Goal: Task Accomplishment & Management: Manage account settings

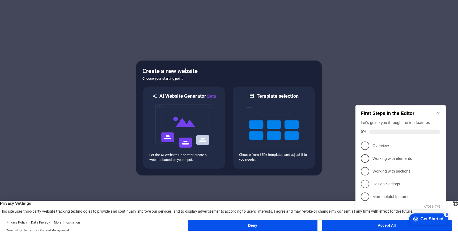
click at [351, 224] on button "Accept All" at bounding box center [386, 225] width 130 height 11
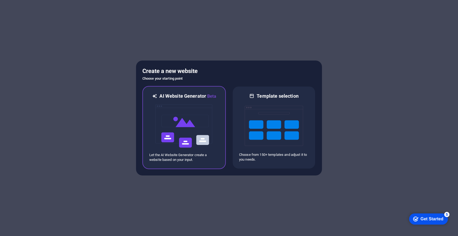
click at [208, 138] on img at bounding box center [184, 126] width 58 height 53
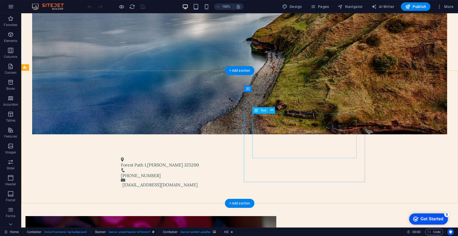
scroll to position [174, 0]
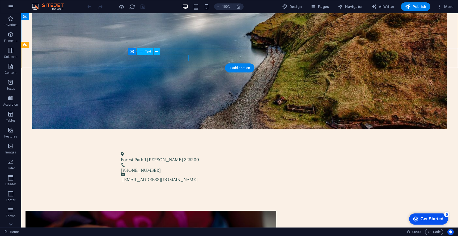
click at [184, 157] on span "325200" at bounding box center [191, 159] width 15 height 5
click at [159, 49] on button at bounding box center [156, 51] width 6 height 6
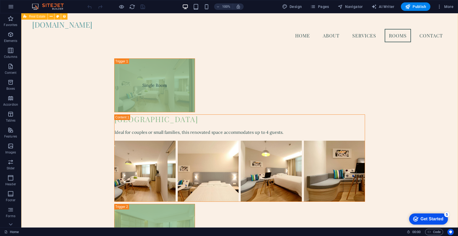
scroll to position [937, 0]
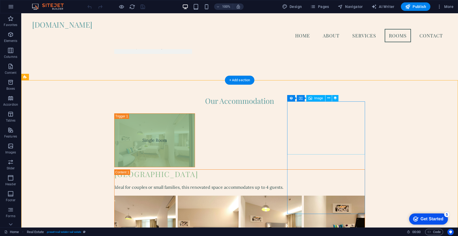
click at [327, 97] on icon at bounding box center [328, 98] width 3 height 6
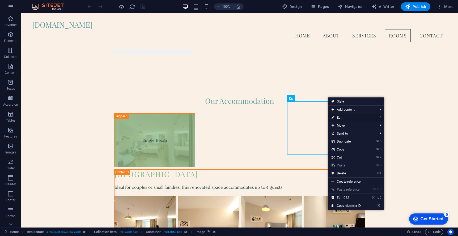
click at [351, 119] on link "⏎ Edit" at bounding box center [346, 118] width 36 height 8
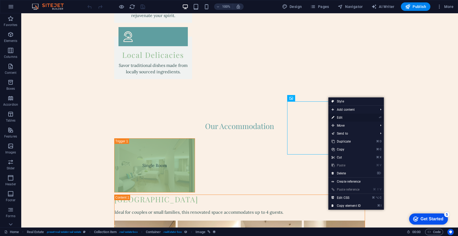
select select "px"
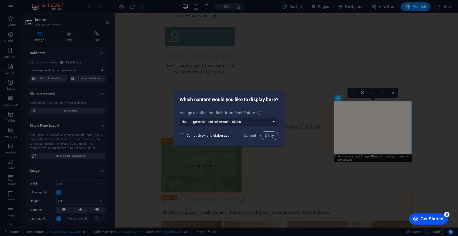
scroll to position [963, 0]
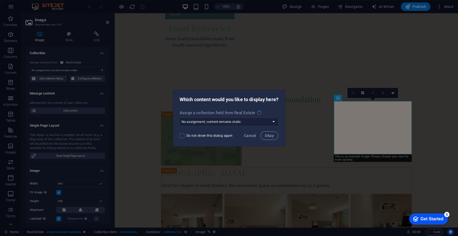
select select "image"
click at [223, 123] on select "No assignment, content remains static Create a new field Created at (Date) Upda…" at bounding box center [228, 122] width 99 height 8
click at [251, 137] on span "Cancel" at bounding box center [250, 135] width 12 height 4
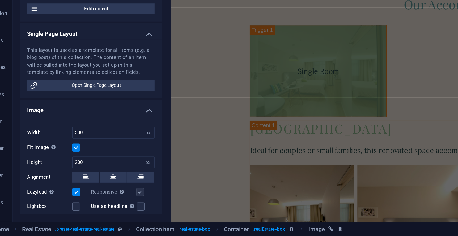
scroll to position [0, 0]
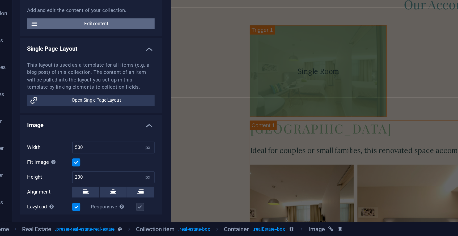
click at [72, 110] on span "Edit content" at bounding box center [71, 110] width 66 height 6
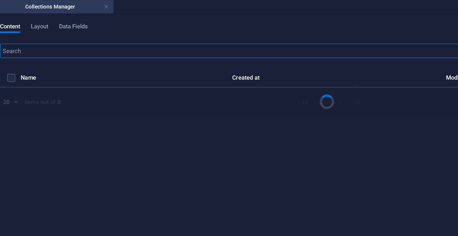
select select "Office"
select select "For Rent"
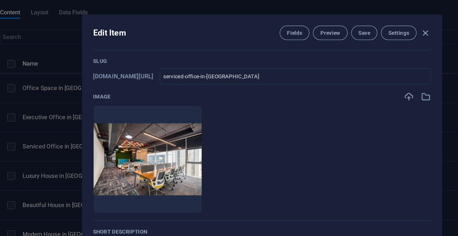
scroll to position [12, 0]
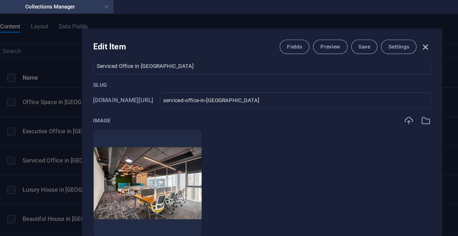
click at [323, 30] on icon "button" at bounding box center [325, 28] width 6 height 6
checkbox input "false"
type input "serviced-office-in-[GEOGRAPHIC_DATA]"
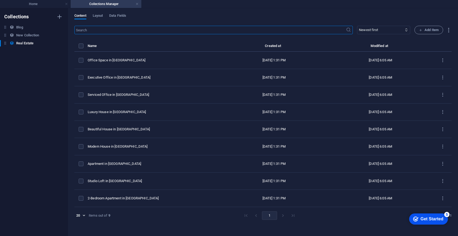
click at [83, 44] on div "items list" at bounding box center [82, 46] width 6 height 5
click at [82, 46] on label "items list" at bounding box center [81, 46] width 5 height 5
click at [0, 0] on input "items list" at bounding box center [0, 0] width 0 height 0
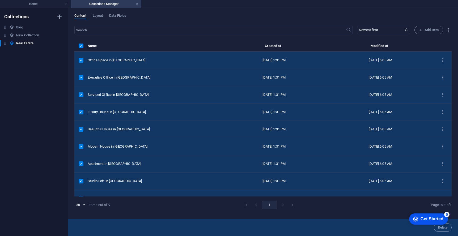
click at [83, 60] on div "items list" at bounding box center [81, 60] width 5 height 5
click at [81, 63] on td "items list" at bounding box center [80, 60] width 13 height 17
click at [81, 60] on label "items list" at bounding box center [81, 60] width 5 height 5
click at [0, 0] on input "items list" at bounding box center [0, 0] width 0 height 0
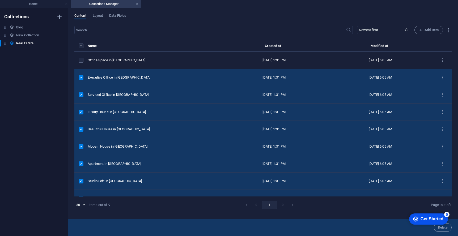
click at [83, 77] on label "items list" at bounding box center [81, 77] width 5 height 5
click at [0, 0] on input "items list" at bounding box center [0, 0] width 0 height 0
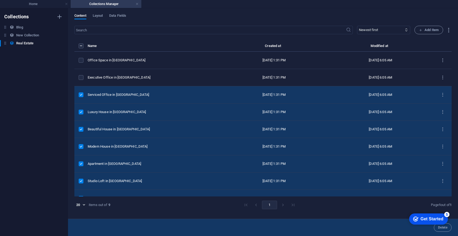
scroll to position [11, 0]
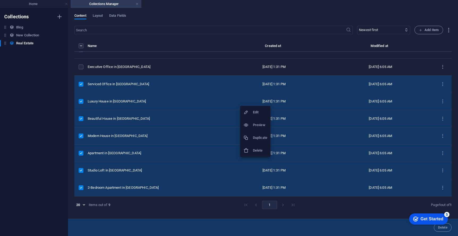
click at [257, 152] on h6 "Delete" at bounding box center [260, 150] width 14 height 6
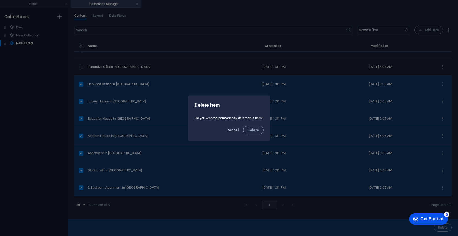
click at [236, 131] on span "Cancel" at bounding box center [232, 130] width 12 height 4
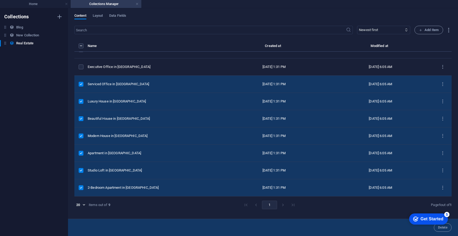
click at [81, 83] on label "items list" at bounding box center [81, 84] width 5 height 5
click at [0, 0] on input "items list" at bounding box center [0, 0] width 0 height 0
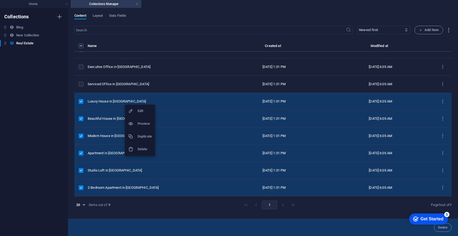
click at [141, 148] on h6 "Delete" at bounding box center [144, 149] width 14 height 6
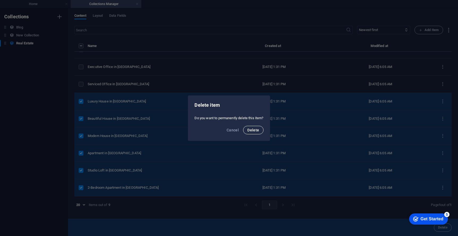
click at [257, 128] on span "Delete" at bounding box center [253, 130] width 12 height 4
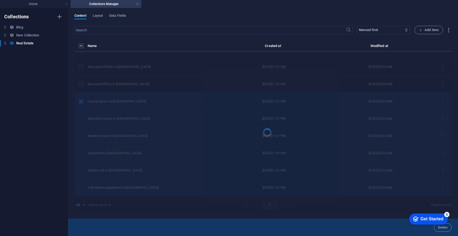
scroll to position [0, 0]
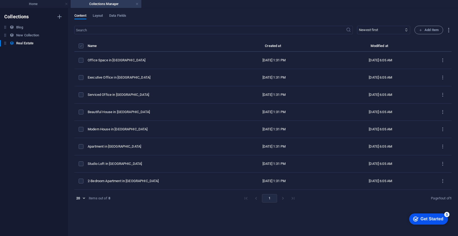
click at [81, 46] on label "items list" at bounding box center [81, 46] width 5 height 5
click at [0, 0] on input "items list" at bounding box center [0, 0] width 0 height 0
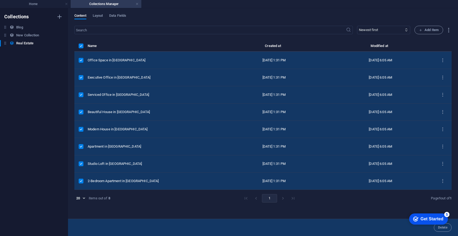
click at [82, 61] on label "items list" at bounding box center [81, 60] width 5 height 5
click at [0, 0] on input "items list" at bounding box center [0, 0] width 0 height 0
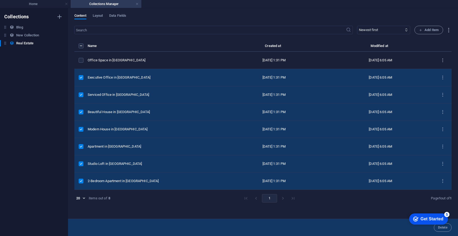
click at [82, 76] on label "items list" at bounding box center [81, 77] width 5 height 5
click at [0, 0] on input "items list" at bounding box center [0, 0] width 0 height 0
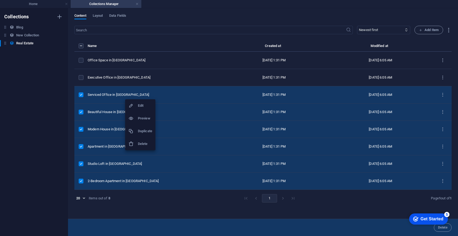
click at [139, 144] on h6 "Delete" at bounding box center [145, 144] width 14 height 6
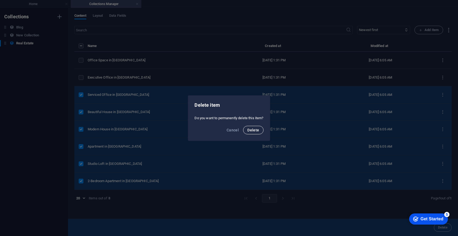
click at [252, 128] on span "Delete" at bounding box center [253, 130] width 12 height 4
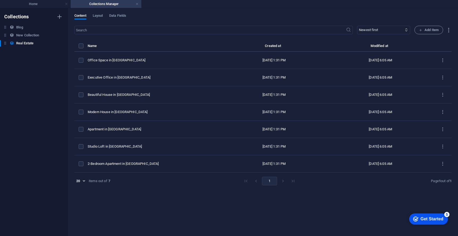
click at [84, 45] on div "items list" at bounding box center [82, 46] width 6 height 5
click at [83, 47] on label "items list" at bounding box center [81, 46] width 5 height 5
click at [0, 0] on input "items list" at bounding box center [0, 0] width 0 height 0
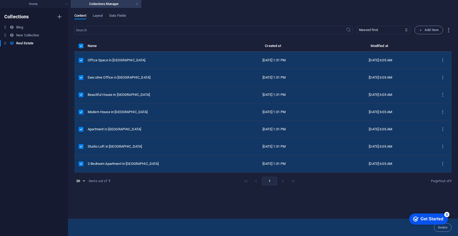
click at [83, 60] on label "items list" at bounding box center [81, 60] width 5 height 5
click at [0, 0] on input "items list" at bounding box center [0, 0] width 0 height 0
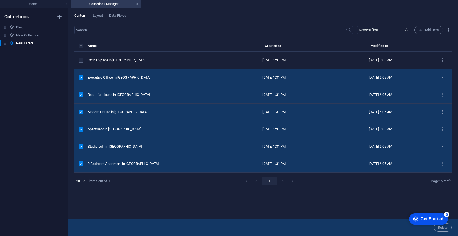
click at [83, 75] on td "items list" at bounding box center [80, 77] width 13 height 17
click at [83, 76] on label "items list" at bounding box center [81, 77] width 5 height 5
click at [0, 0] on input "items list" at bounding box center [0, 0] width 0 height 0
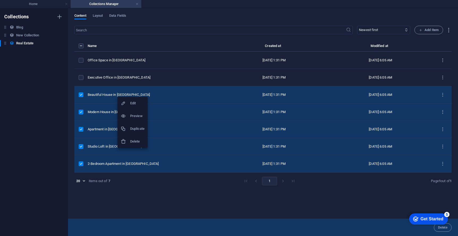
click at [133, 139] on h6 "Delete" at bounding box center [137, 141] width 14 height 6
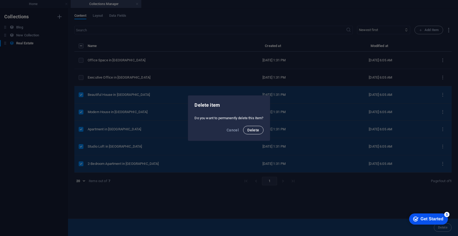
click at [259, 130] on span "Delete" at bounding box center [253, 130] width 12 height 4
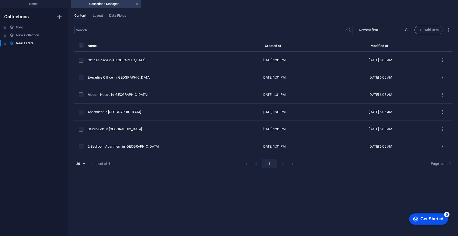
click at [81, 47] on label "items list" at bounding box center [81, 46] width 5 height 5
click at [0, 0] on input "items list" at bounding box center [0, 0] width 0 height 0
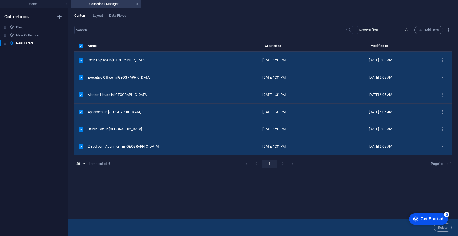
click at [81, 61] on label "items list" at bounding box center [81, 60] width 5 height 5
click at [0, 0] on input "items list" at bounding box center [0, 0] width 0 height 0
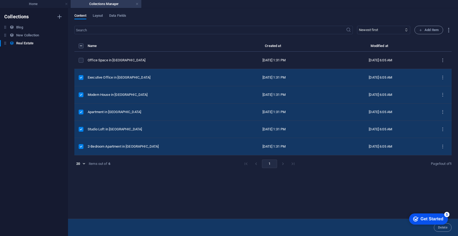
click at [81, 79] on label "items list" at bounding box center [81, 77] width 5 height 5
click at [0, 0] on input "items list" at bounding box center [0, 0] width 0 height 0
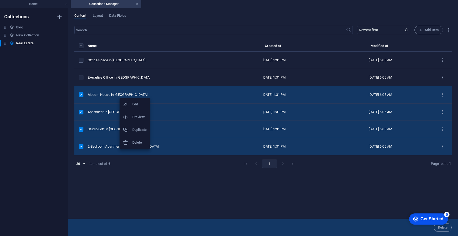
click at [140, 142] on h6 "Delete" at bounding box center [139, 142] width 14 height 6
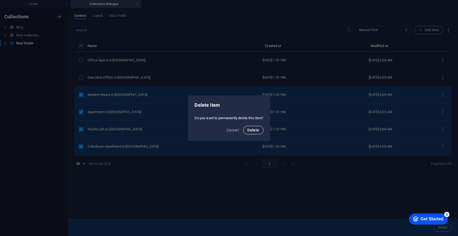
click at [253, 131] on span "Delete" at bounding box center [253, 130] width 12 height 4
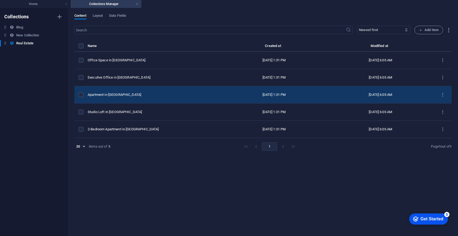
click at [78, 94] on td "items list" at bounding box center [80, 94] width 13 height 17
click at [80, 94] on label "items list" at bounding box center [81, 94] width 5 height 5
click at [0, 0] on input "items list" at bounding box center [0, 0] width 0 height 0
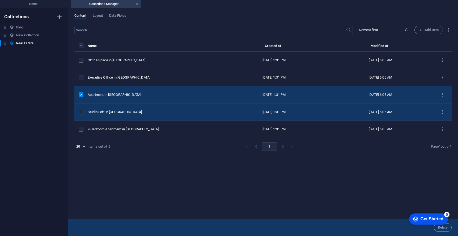
click at [80, 109] on td "items list" at bounding box center [80, 111] width 13 height 17
click at [80, 111] on label "items list" at bounding box center [81, 112] width 5 height 5
click at [0, 0] on input "items list" at bounding box center [0, 0] width 0 height 0
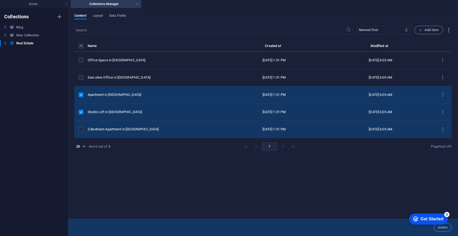
click at [79, 126] on td "items list" at bounding box center [80, 129] width 13 height 17
click at [81, 131] on label "items list" at bounding box center [81, 129] width 5 height 5
click at [0, 0] on input "items list" at bounding box center [0, 0] width 0 height 0
click at [141, 153] on h6 "Delete" at bounding box center [148, 149] width 14 height 6
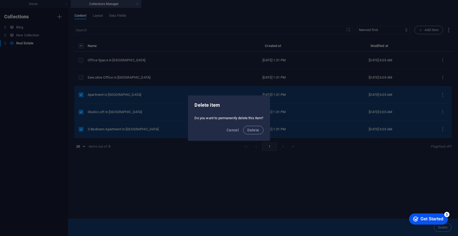
click at [266, 129] on div "Cancel Delete" at bounding box center [228, 132] width 81 height 18
click at [261, 129] on button "Delete" at bounding box center [253, 130] width 20 height 8
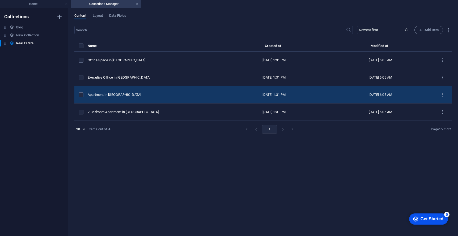
click at [77, 95] on td "items list" at bounding box center [80, 94] width 13 height 17
click at [80, 95] on label "items list" at bounding box center [81, 94] width 5 height 5
click at [0, 0] on input "items list" at bounding box center [0, 0] width 0 height 0
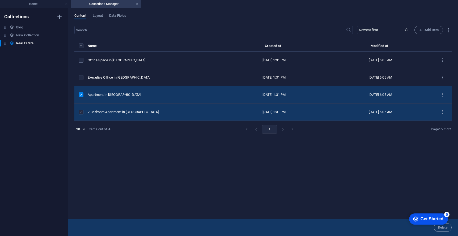
click at [79, 111] on label "items list" at bounding box center [81, 112] width 5 height 5
click at [0, 0] on input "items list" at bounding box center [0, 0] width 0 height 0
click at [122, 139] on h6 "Delete" at bounding box center [124, 140] width 14 height 6
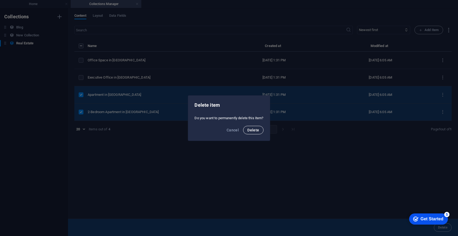
click at [255, 131] on span "Delete" at bounding box center [253, 130] width 12 height 4
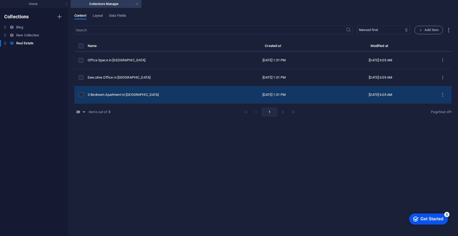
click at [159, 96] on div "2-Bedroom Apartment in [GEOGRAPHIC_DATA]" at bounding box center [152, 94] width 129 height 5
select select "Apartment"
select select "For Rent"
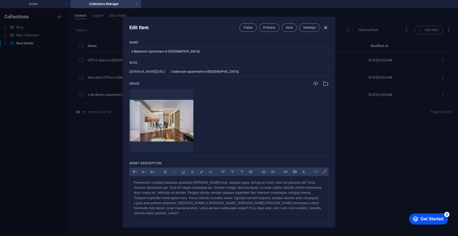
click at [325, 29] on icon "button" at bounding box center [325, 28] width 6 height 6
checkbox input "false"
type input "2-bedroom-apartment-in-[GEOGRAPHIC_DATA]"
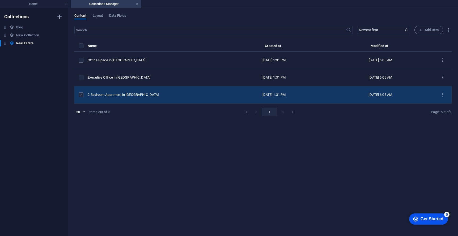
click at [81, 92] on label "items list" at bounding box center [81, 94] width 5 height 5
click at [0, 0] on input "items list" at bounding box center [0, 0] width 0 height 0
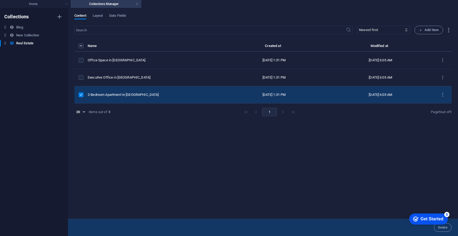
click at [136, 92] on div "2-Bedroom Apartment in [GEOGRAPHIC_DATA]" at bounding box center [152, 94] width 129 height 5
select select "Apartment"
select select "For Rent"
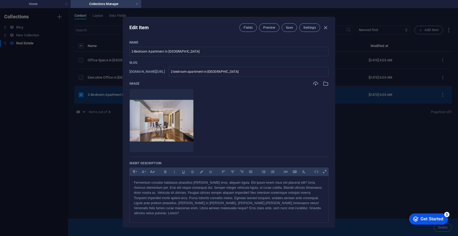
click at [320, 31] on div "Fields Preview Save Settings" at bounding box center [283, 27] width 89 height 8
click at [324, 29] on icon "button" at bounding box center [325, 28] width 6 height 6
checkbox input "false"
type input "2-bedroom-apartment-in-[GEOGRAPHIC_DATA]"
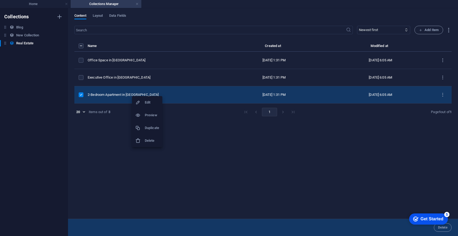
click at [149, 139] on h6 "Delete" at bounding box center [152, 140] width 14 height 6
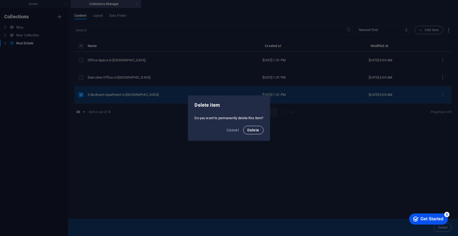
click at [259, 128] on span "Delete" at bounding box center [253, 130] width 12 height 4
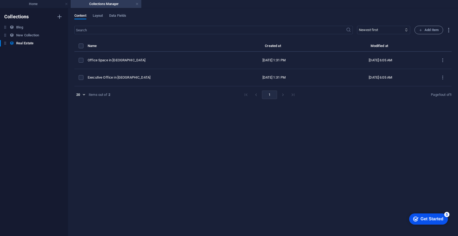
click at [107, 14] on div "Content Layout Data Fields" at bounding box center [262, 19] width 377 height 10
click at [102, 15] on span "Layout" at bounding box center [98, 15] width 10 height 7
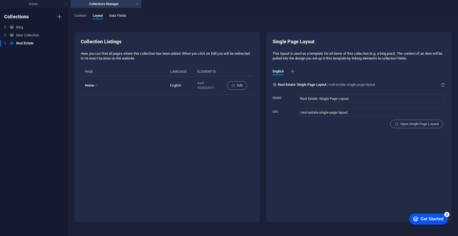
click at [124, 16] on span "Data Fields" at bounding box center [117, 15] width 17 height 7
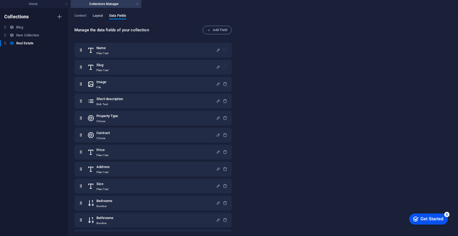
click at [101, 19] on button "Layout" at bounding box center [98, 17] width 10 height 6
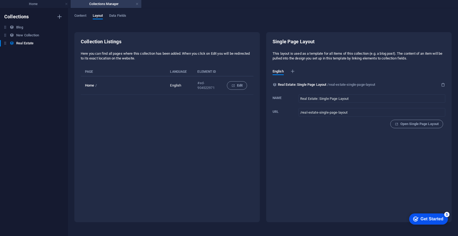
click at [74, 16] on div "Content Layout Data Fields Collection Listings Here you can find all pages wher…" at bounding box center [263, 122] width 390 height 228
click at [79, 16] on span "Content" at bounding box center [80, 15] width 12 height 7
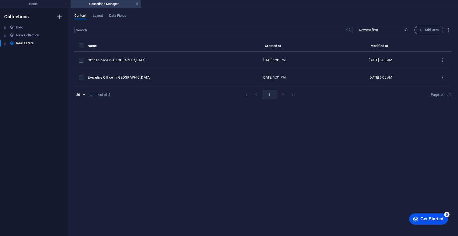
click at [416, 219] on div "checkmark Get Started 5" at bounding box center [428, 218] width 30 height 5
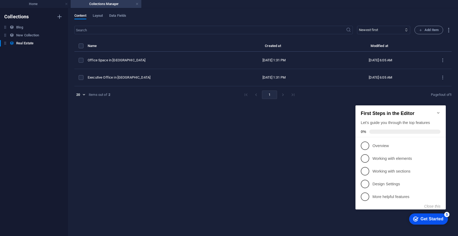
click at [330, 148] on div "​ Newest first Oldest first Last modified Name (ascending) Name (descending) Sl…" at bounding box center [262, 128] width 377 height 205
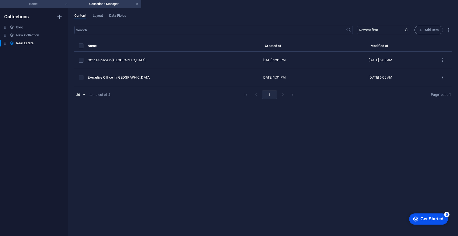
click at [34, 3] on h4 "Home" at bounding box center [35, 4] width 71 height 6
select select "DISABLED_OPTION_VALUE"
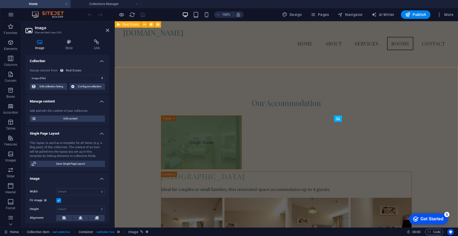
scroll to position [947, 0]
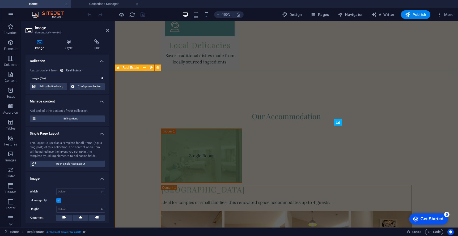
scroll to position [974, 0]
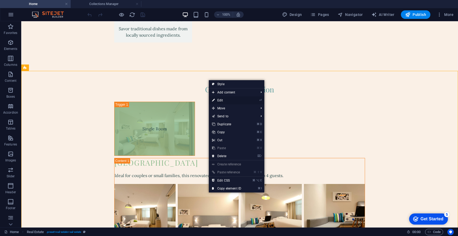
click at [234, 101] on link "⏎ Edit" at bounding box center [227, 100] width 36 height 8
select select "68b91003050365eb1802f383"
select select "createdAt_DESC"
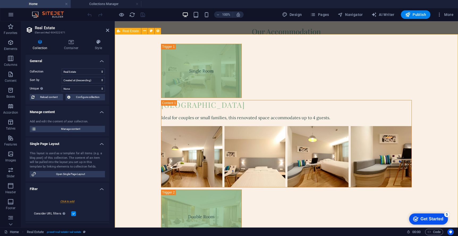
scroll to position [1051, 0]
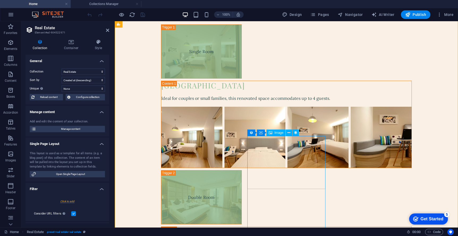
click at [269, 134] on span "Collection item" at bounding box center [265, 132] width 21 height 3
click at [282, 133] on icon at bounding box center [281, 133] width 3 height 6
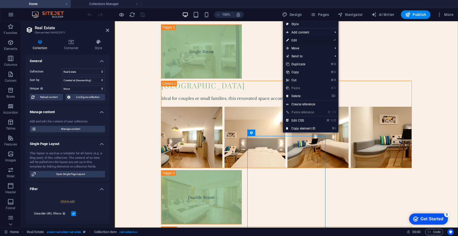
click at [308, 40] on link "⏎ Edit" at bounding box center [301, 40] width 36 height 8
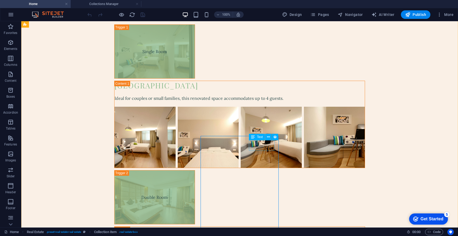
click at [258, 137] on span "Text" at bounding box center [260, 136] width 6 height 3
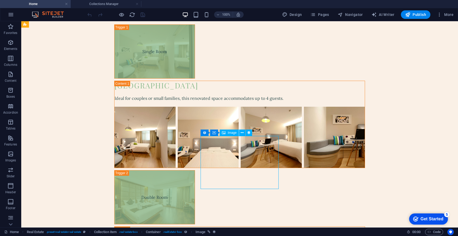
select select "image"
select select "px"
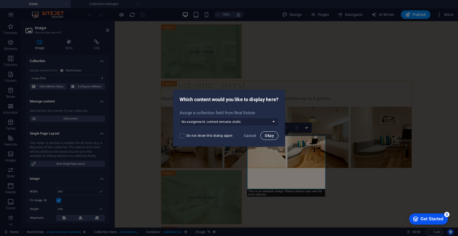
click at [269, 135] on span "Okay" at bounding box center [269, 135] width 9 height 4
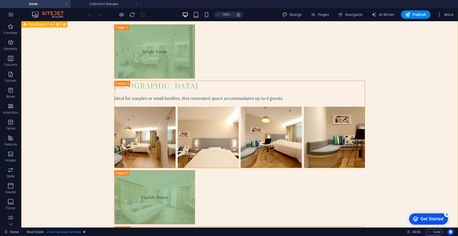
drag, startPoint x: 425, startPoint y: 143, endPoint x: 369, endPoint y: 143, distance: 56.0
drag, startPoint x: 402, startPoint y: 139, endPoint x: 210, endPoint y: 152, distance: 192.6
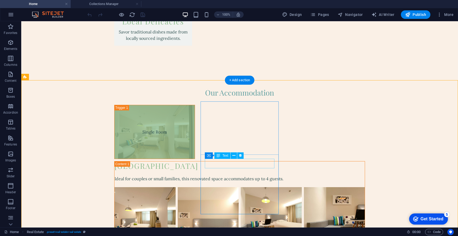
scroll to position [971, 0]
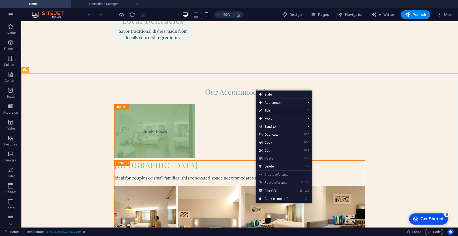
click at [273, 111] on link "⏎ Edit" at bounding box center [274, 111] width 36 height 8
select select "68b91003050365eb1802f383"
select select "createdAt_DESC"
select select "rem"
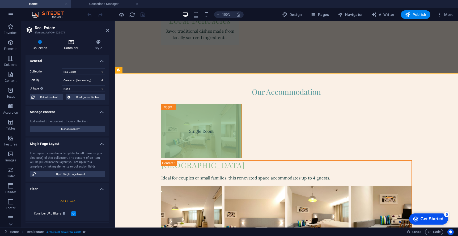
click at [68, 45] on h4 "Container" at bounding box center [72, 44] width 31 height 11
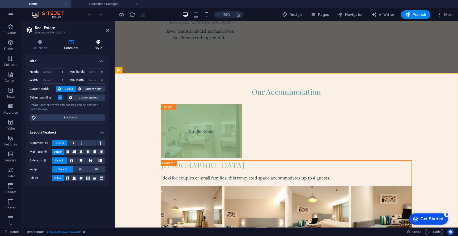
click at [97, 44] on icon at bounding box center [98, 41] width 21 height 5
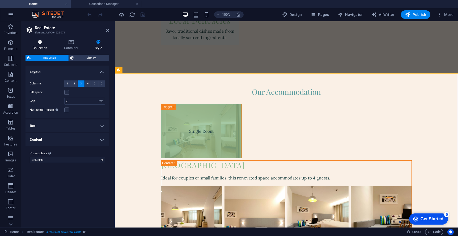
click at [45, 42] on icon at bounding box center [39, 41] width 29 height 5
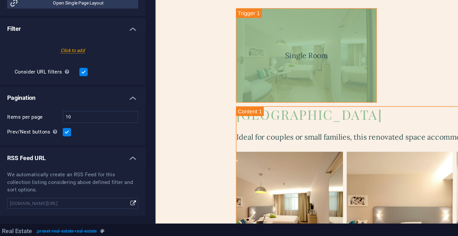
scroll to position [0, 0]
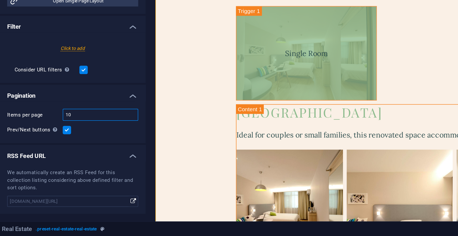
click at [81, 167] on input "10" at bounding box center [83, 166] width 43 height 6
type input "3"
type input "2"
click at [64, 174] on label at bounding box center [64, 175] width 5 height 5
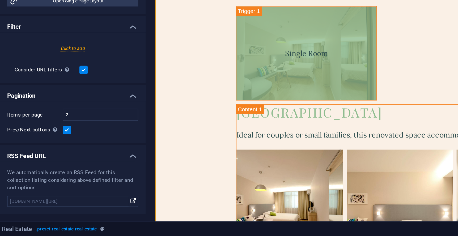
click at [0, 0] on input "Prev/Next buttons Even if checked the pagination will not be displayed when the…" at bounding box center [0, 0] width 0 height 0
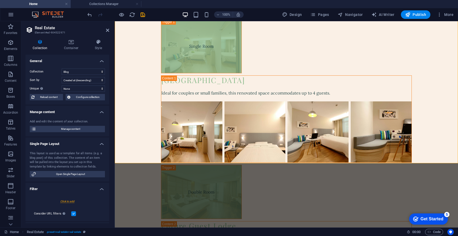
click at [422, 218] on div "Get Started" at bounding box center [431, 219] width 23 height 5
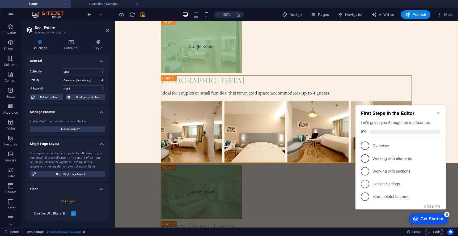
click at [422, 218] on div "Get Started" at bounding box center [431, 219] width 23 height 5
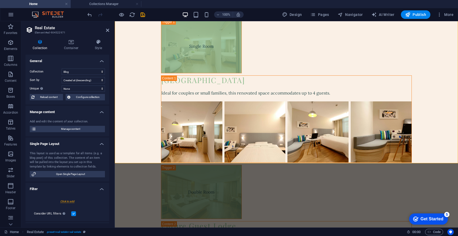
click at [443, 221] on div "Get Started" at bounding box center [431, 219] width 23 height 5
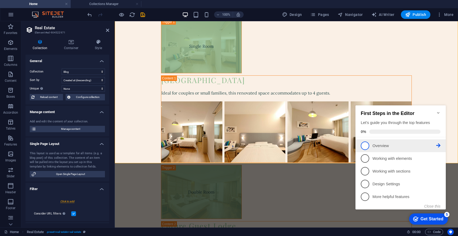
click at [387, 145] on p "Overview - incomplete" at bounding box center [404, 146] width 64 height 6
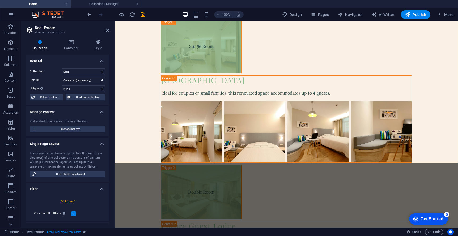
click at [426, 217] on div "Get Started" at bounding box center [431, 219] width 23 height 5
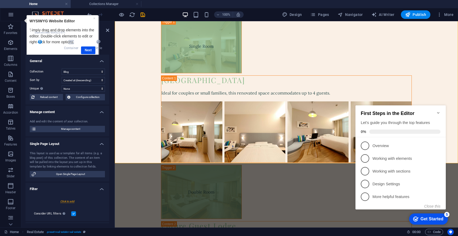
click at [437, 112] on icon "Minimize checklist" at bounding box center [438, 113] width 2 height 2
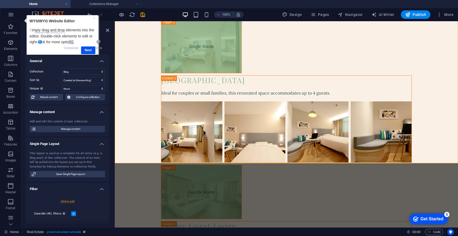
click at [89, 53] on div "Collection Container Style General Collection Blog New Collection Real Estate S…" at bounding box center [67, 131] width 84 height 184
click at [90, 48] on h4 "Style" at bounding box center [98, 44] width 21 height 11
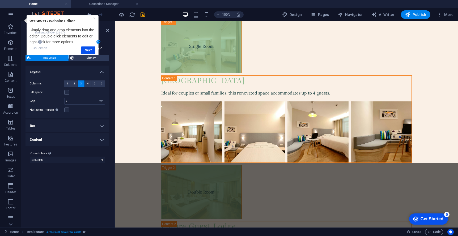
click at [85, 50] on h4 "Container" at bounding box center [72, 44] width 31 height 11
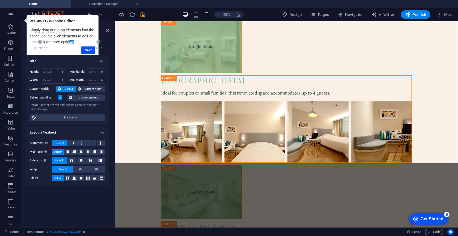
click at [87, 50] on h4 "Container" at bounding box center [72, 44] width 31 height 11
click at [84, 50] on div "Collection Container Style General Collection Blog New Collection Real Estate S…" at bounding box center [67, 131] width 84 height 184
click at [87, 50] on div "Collection Container Style General Collection Blog New Collection Real Estate S…" at bounding box center [67, 131] width 84 height 184
click at [90, 46] on h4 "Style" at bounding box center [98, 44] width 21 height 11
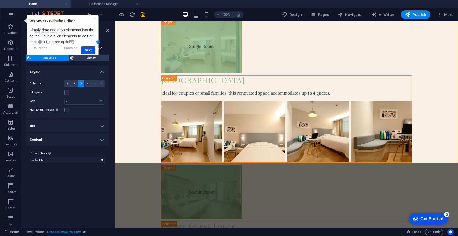
click at [89, 50] on div "Collection Container Style General Collection Blog New Collection Real Estate S…" at bounding box center [67, 131] width 84 height 184
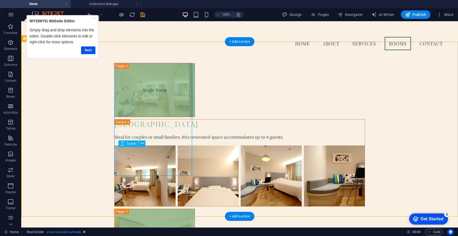
scroll to position [972, 0]
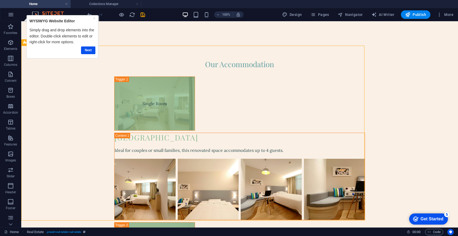
select select "rem"
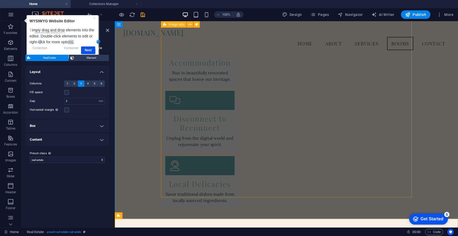
scroll to position [799, 0]
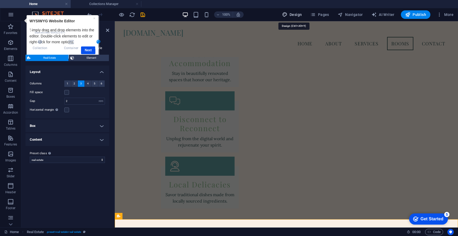
click at [299, 11] on button "Design" at bounding box center [292, 14] width 24 height 8
select select "px"
select select "200"
select select "px"
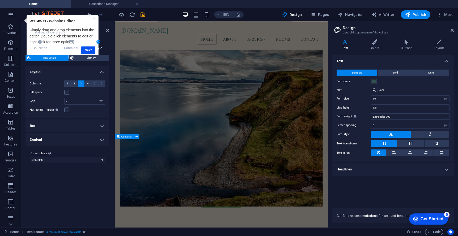
scroll to position [0, 0]
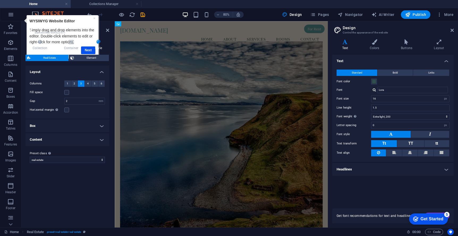
click at [448, 28] on h2 "Design" at bounding box center [397, 27] width 111 height 5
click at [445, 28] on h2 "Design" at bounding box center [397, 27] width 111 height 5
click at [453, 30] on icon at bounding box center [451, 30] width 3 height 4
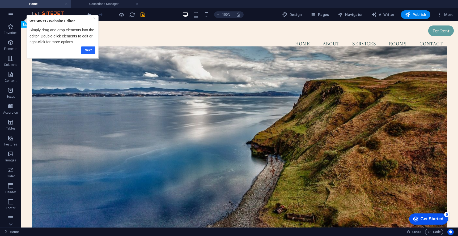
click at [89, 52] on link "Next" at bounding box center [88, 50] width 14 height 8
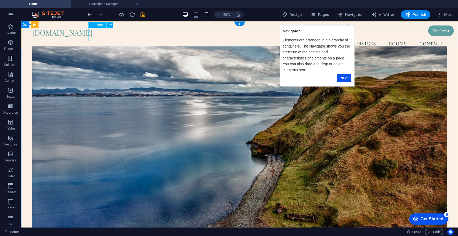
click at [199, 37] on nav "Home About Services Rooms Contact" at bounding box center [239, 43] width 415 height 13
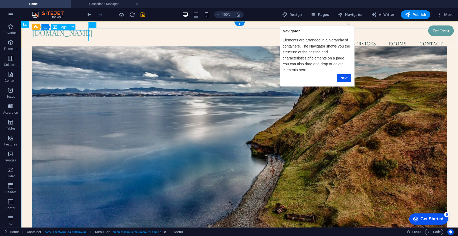
click at [78, 35] on div "[DOMAIN_NAME]" at bounding box center [239, 32] width 415 height 9
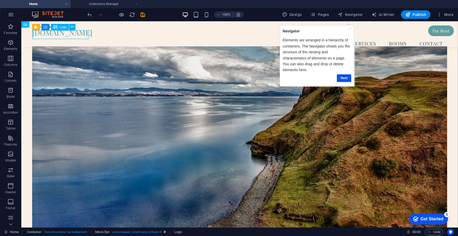
click at [62, 26] on span "Logo" at bounding box center [62, 26] width 7 height 3
click at [58, 27] on div "Logo" at bounding box center [60, 27] width 18 height 6
click at [52, 29] on div "Logo" at bounding box center [60, 27] width 18 height 6
click at [73, 25] on icon at bounding box center [72, 27] width 3 height 6
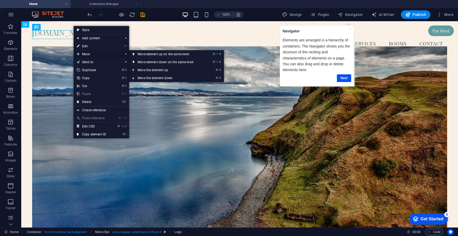
click at [91, 50] on span "Move" at bounding box center [98, 54] width 48 height 8
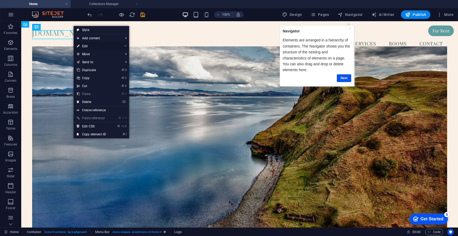
click at [91, 48] on link "⏎ Edit" at bounding box center [92, 46] width 36 height 8
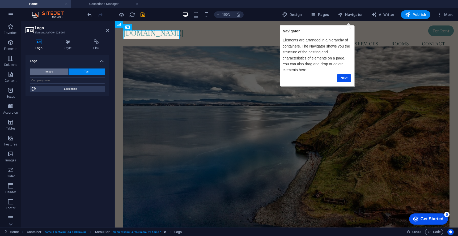
click at [59, 69] on button "Image" at bounding box center [49, 71] width 38 height 6
select select "DISABLED_OPTION_VALUE"
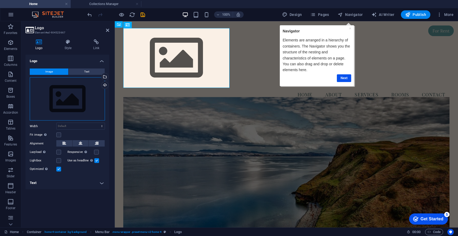
click at [66, 92] on div "Drag files here, click to choose files or select files from Files or our free s…" at bounding box center [67, 99] width 75 height 44
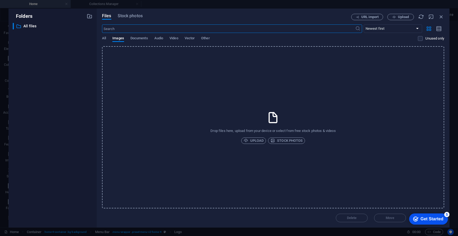
click at [274, 120] on icon at bounding box center [272, 117] width 13 height 13
click at [443, 15] on icon "button" at bounding box center [441, 17] width 6 height 6
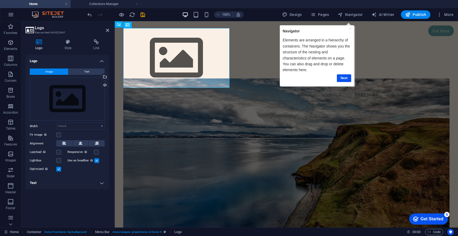
click at [292, 117] on figure at bounding box center [286, 172] width 326 height 188
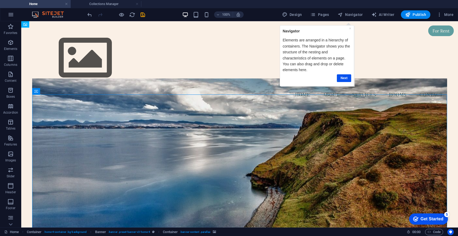
click at [193, 15] on div "100%" at bounding box center [212, 14] width 61 height 8
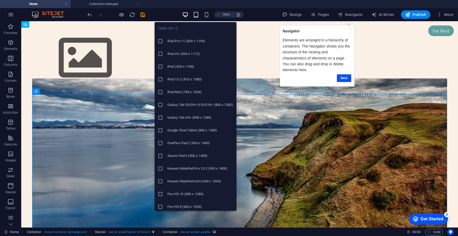
click at [194, 15] on icon "button" at bounding box center [196, 15] width 6 height 6
click at [197, 15] on icon "button" at bounding box center [196, 15] width 6 height 6
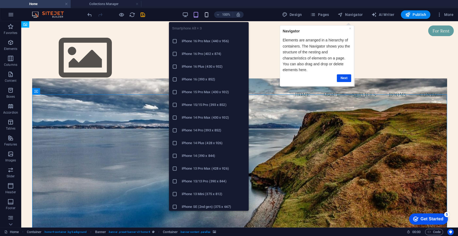
click at [209, 16] on icon "button" at bounding box center [206, 15] width 6 height 6
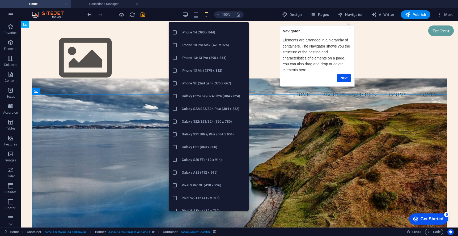
scroll to position [124, 0]
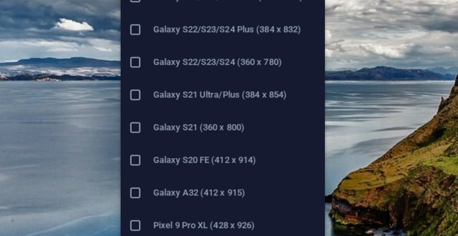
click at [200, 160] on h6 "Galaxy S20 FE (412 x 914)" at bounding box center [214, 159] width 64 height 6
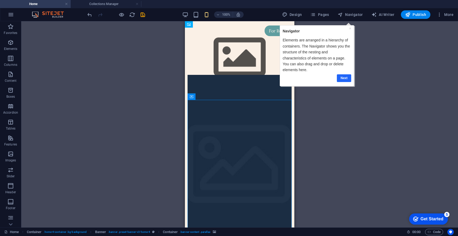
click at [343, 79] on link "Next" at bounding box center [344, 78] width 14 height 8
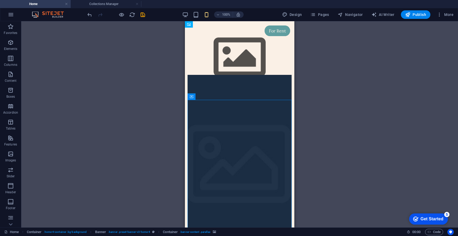
scroll to position [0, 0]
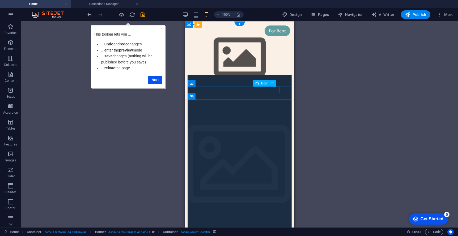
click at [276, 90] on figure at bounding box center [237, 90] width 100 height 7
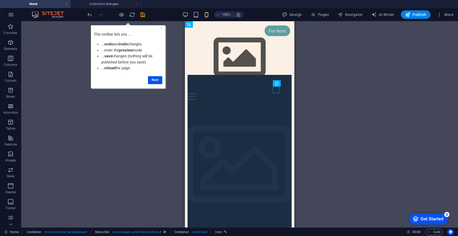
click at [299, 129] on div "Drag here to replace the existing content. Press “Ctrl” if you want to create a…" at bounding box center [239, 124] width 436 height 206
click at [292, 148] on div "Welcome to [PERSON_NAME][GEOGRAPHIC_DATA] A Unique Nature Getaway Explore Now!" at bounding box center [239, 233] width 109 height 255
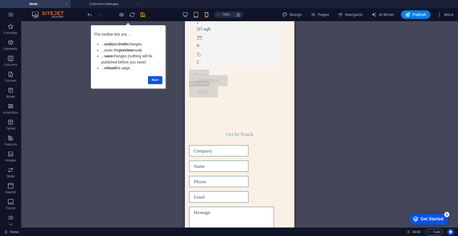
scroll to position [2120, 0]
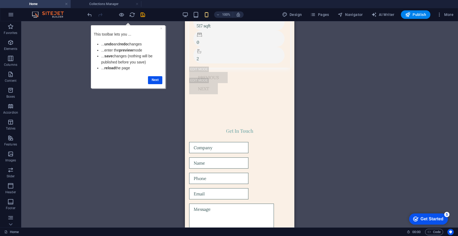
click at [191, 15] on div "100%" at bounding box center [212, 14] width 61 height 8
click at [189, 15] on div "100%" at bounding box center [212, 14] width 61 height 8
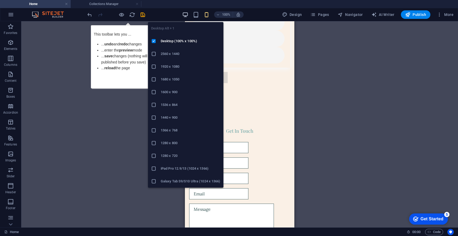
click at [188, 15] on icon "button" at bounding box center [185, 15] width 6 height 6
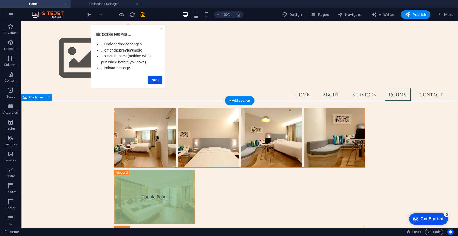
scroll to position [1084, 0]
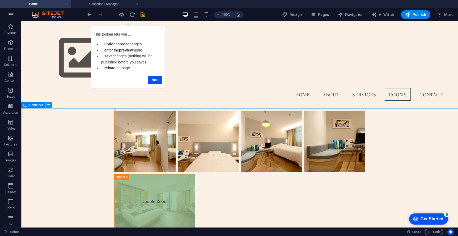
click at [47, 106] on icon at bounding box center [48, 105] width 3 height 6
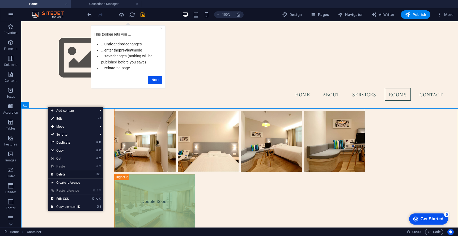
click at [68, 172] on link "⌦ Delete" at bounding box center [66, 174] width 36 height 8
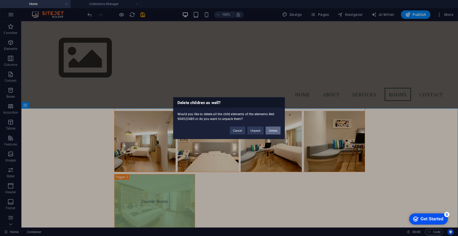
click at [273, 133] on button "Delete" at bounding box center [272, 130] width 15 height 8
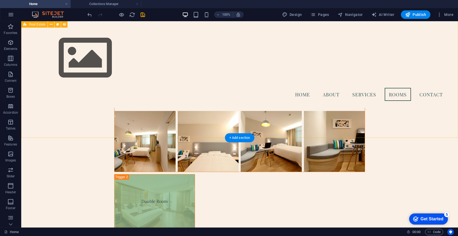
scroll to position [1055, 0]
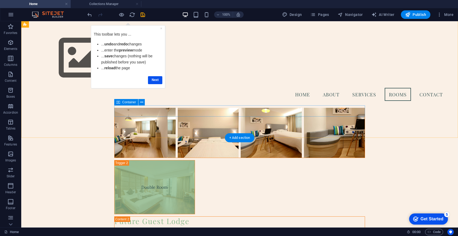
click at [145, 103] on button at bounding box center [146, 102] width 6 height 6
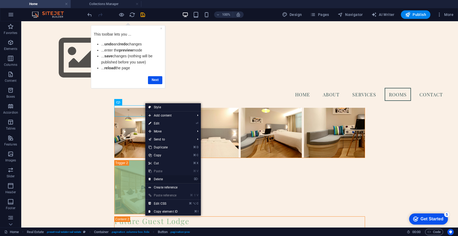
click at [168, 180] on link "⌦ Delete" at bounding box center [163, 179] width 36 height 8
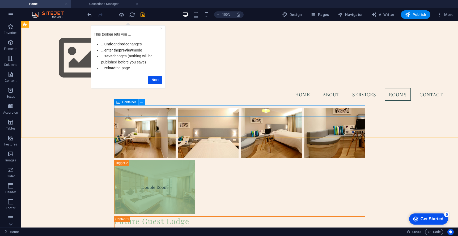
click at [143, 102] on button at bounding box center [141, 102] width 6 height 6
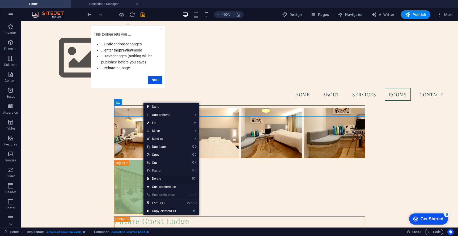
click at [158, 179] on link "⌦ Delete" at bounding box center [161, 179] width 36 height 8
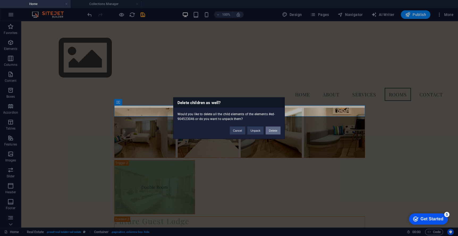
click at [274, 130] on button "Delete" at bounding box center [272, 130] width 15 height 8
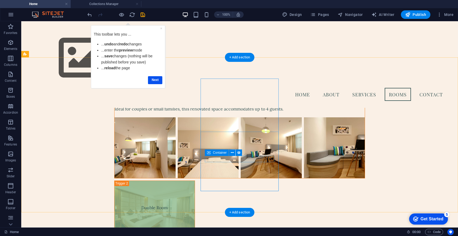
scroll to position [952, 0]
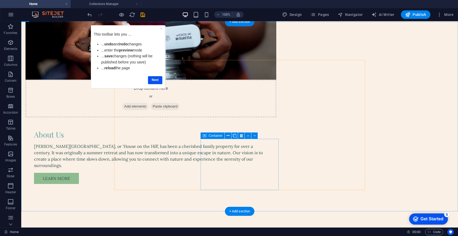
scroll to position [409, 0]
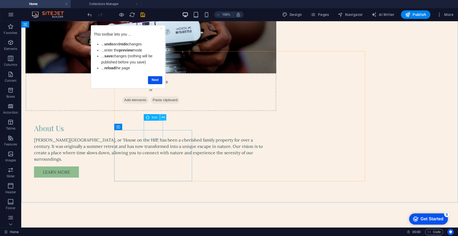
click at [163, 117] on icon at bounding box center [163, 118] width 3 height 6
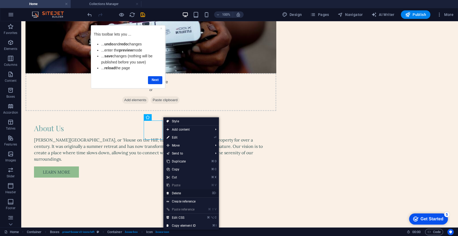
click at [190, 194] on link "⌦ Delete" at bounding box center [181, 193] width 36 height 8
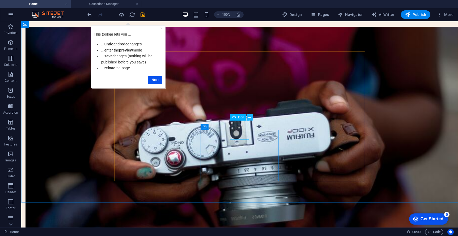
click at [249, 118] on icon at bounding box center [249, 118] width 3 height 6
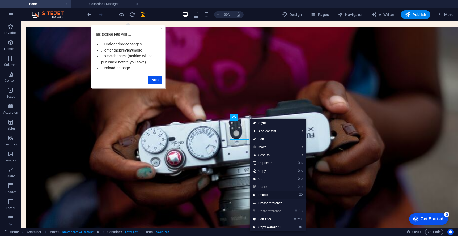
click at [269, 193] on link "⌦ Delete" at bounding box center [268, 195] width 36 height 8
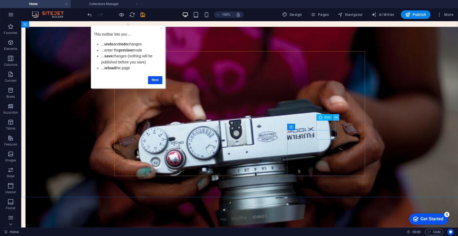
click at [336, 117] on icon at bounding box center [335, 118] width 3 height 6
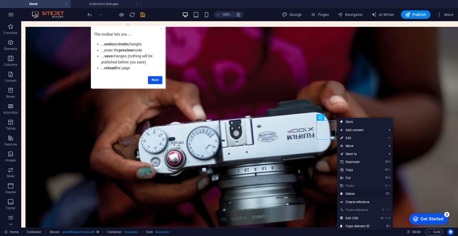
click at [351, 192] on link "⌦ Delete" at bounding box center [355, 194] width 36 height 8
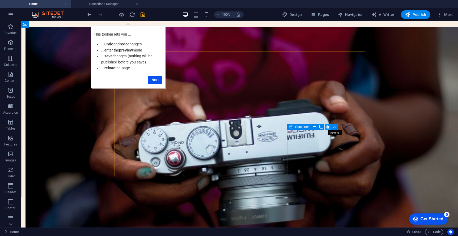
click at [327, 127] on icon at bounding box center [327, 127] width 3 height 6
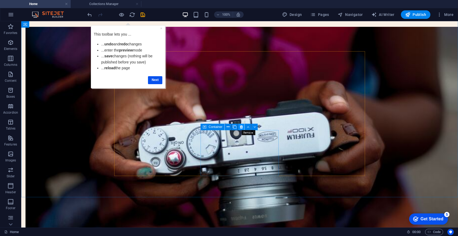
click at [240, 126] on icon at bounding box center [241, 127] width 3 height 6
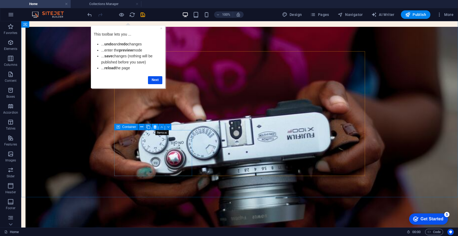
click at [153, 126] on icon at bounding box center [154, 127] width 3 height 6
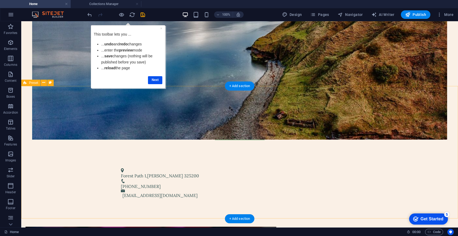
scroll to position [213, 0]
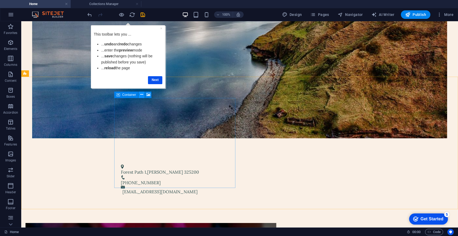
click at [141, 94] on icon at bounding box center [141, 95] width 3 height 6
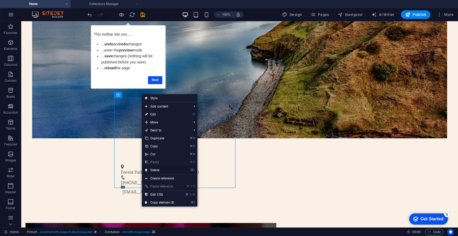
click at [162, 170] on link "⌦ Delete" at bounding box center [160, 170] width 36 height 8
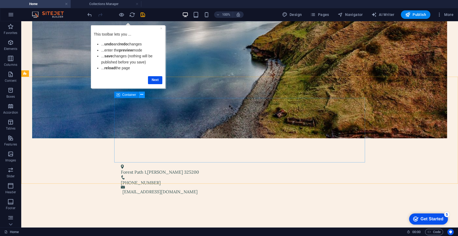
click at [141, 93] on icon at bounding box center [141, 95] width 3 height 6
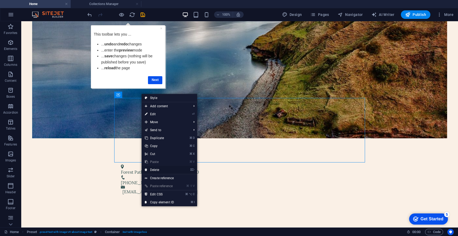
click at [161, 172] on link "⌦ Delete" at bounding box center [159, 170] width 36 height 8
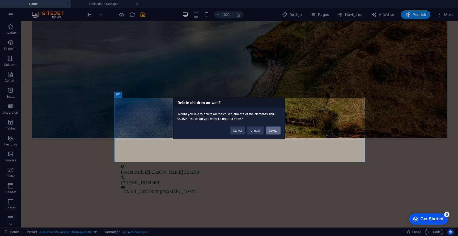
click at [273, 127] on button "Delete" at bounding box center [272, 130] width 15 height 8
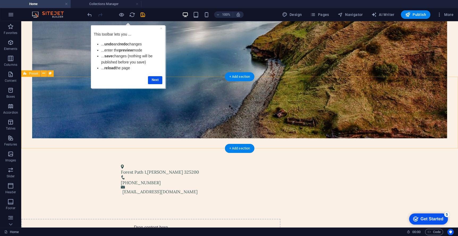
click at [264, 219] on div "Drop content here or Add elements Paste clipboard" at bounding box center [150, 238] width 259 height 38
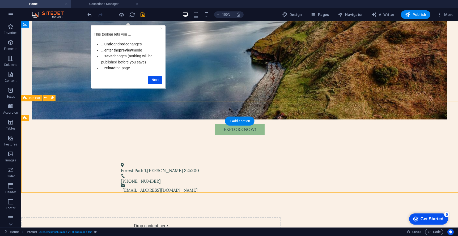
scroll to position [173, 0]
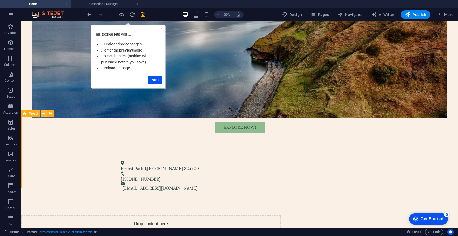
click at [46, 113] on button at bounding box center [44, 113] width 6 height 6
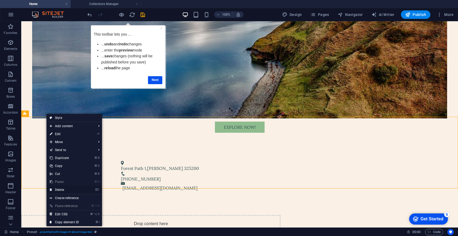
click at [59, 189] on link "⌦ Delete" at bounding box center [64, 190] width 36 height 8
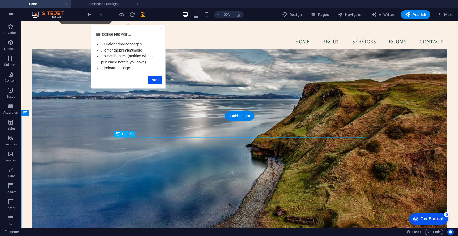
scroll to position [0, 0]
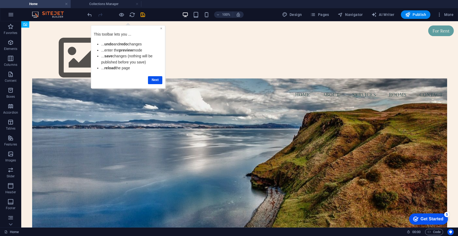
click at [161, 28] on link "×" at bounding box center [161, 28] width 2 height 4
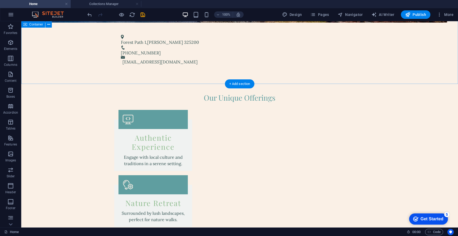
scroll to position [347, 0]
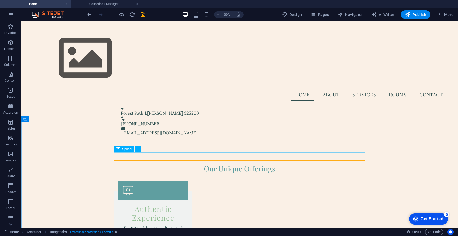
scroll to position [213, 0]
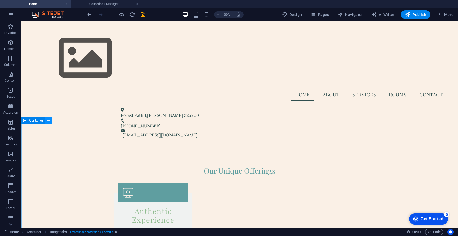
click at [50, 121] on icon at bounding box center [48, 121] width 3 height 6
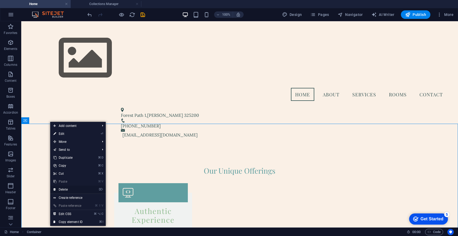
click at [68, 188] on link "⌦ Delete" at bounding box center [68, 190] width 36 height 8
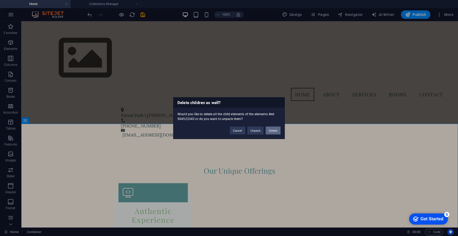
click at [276, 129] on button "Delete" at bounding box center [272, 130] width 15 height 8
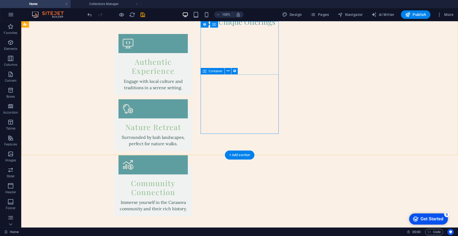
scroll to position [427, 0]
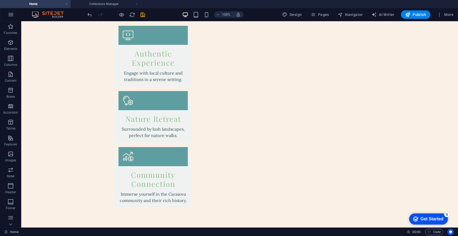
click at [212, 14] on div "100%" at bounding box center [212, 14] width 61 height 8
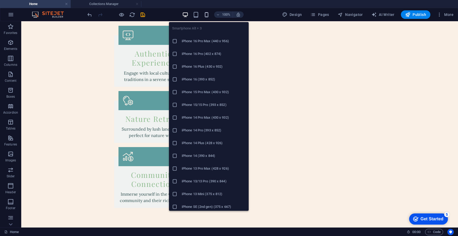
click at [209, 14] on icon "button" at bounding box center [206, 15] width 6 height 6
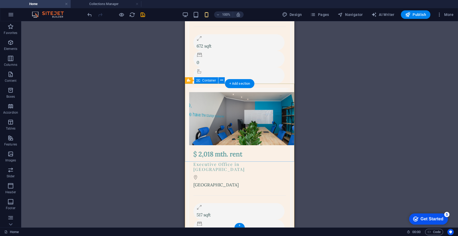
scroll to position [705, 0]
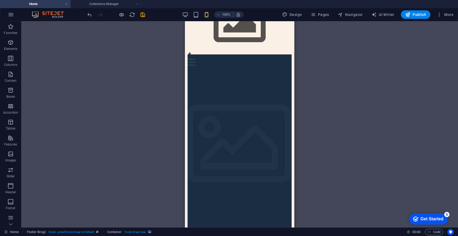
scroll to position [0, 0]
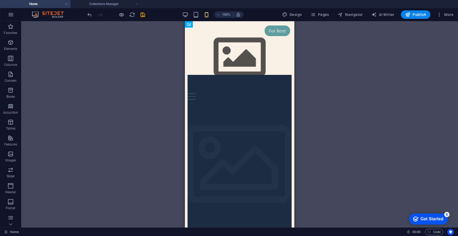
click at [54, 6] on h4 "Home" at bounding box center [35, 4] width 71 height 6
click at [54, 12] on img at bounding box center [51, 14] width 40 height 6
click at [125, 16] on div at bounding box center [115, 14] width 59 height 8
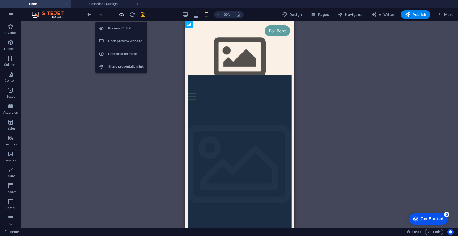
click at [122, 16] on icon "button" at bounding box center [121, 15] width 6 height 6
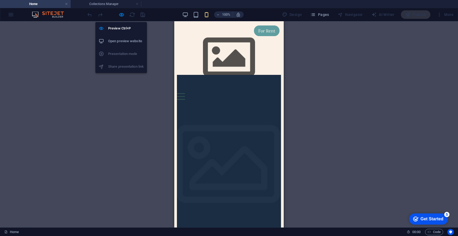
click at [124, 44] on li "Open preview website" at bounding box center [120, 41] width 51 height 13
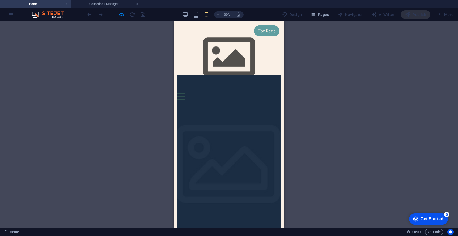
click at [192, 15] on div "100%" at bounding box center [212, 14] width 61 height 8
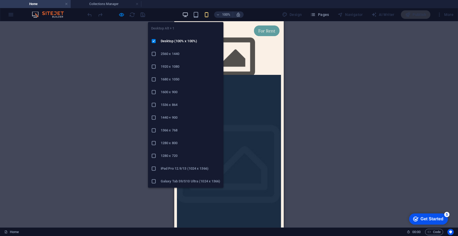
click at [188, 15] on icon "button" at bounding box center [185, 15] width 6 height 6
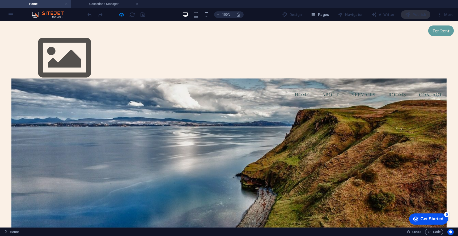
click at [421, 14] on div "Publish" at bounding box center [414, 14] width 29 height 8
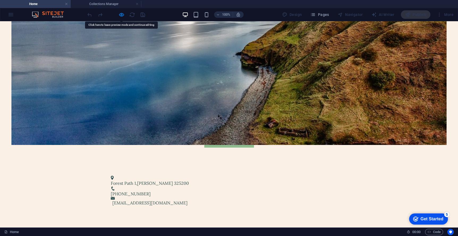
scroll to position [427, 0]
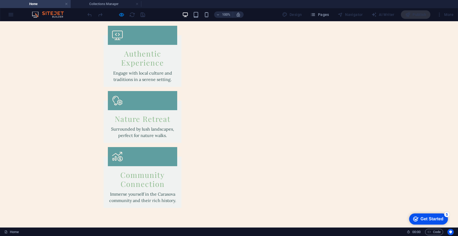
click at [11, 17] on div "100% Design Pages Navigator AI Writer Publish More" at bounding box center [228, 14] width 457 height 13
click at [8, 17] on div "100% Design Pages Navigator AI Writer Publish More" at bounding box center [228, 14] width 457 height 13
click at [8, 16] on div "100% Design Pages Navigator AI Writer Publish More" at bounding box center [228, 14] width 457 height 13
click at [45, 19] on div "100% Design Pages Navigator AI Writer Publish More" at bounding box center [228, 14] width 457 height 13
click at [51, 14] on img at bounding box center [51, 14] width 40 height 6
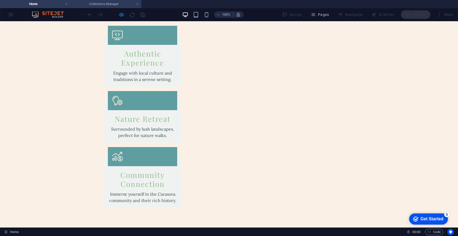
click at [94, 6] on h4 "Collections Manager" at bounding box center [106, 4] width 71 height 6
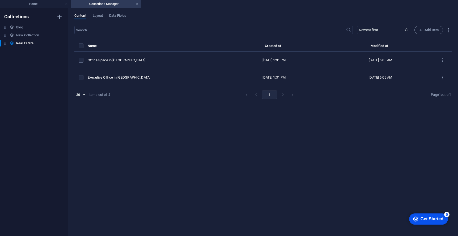
click at [105, 10] on div "Content Layout Data Fields ​ Newest first Oldest first Last modified Name (asce…" at bounding box center [263, 122] width 390 height 228
click at [103, 12] on div "Content Layout Data Fields ​ Newest first Oldest first Last modified Name (asce…" at bounding box center [263, 122] width 390 height 228
click at [103, 15] on span "Layout" at bounding box center [98, 15] width 10 height 7
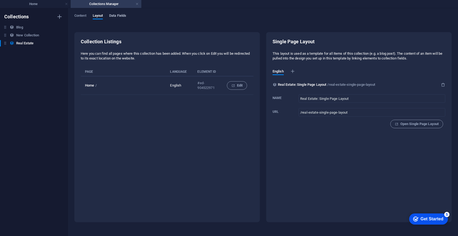
click at [118, 16] on span "Data Fields" at bounding box center [117, 15] width 17 height 7
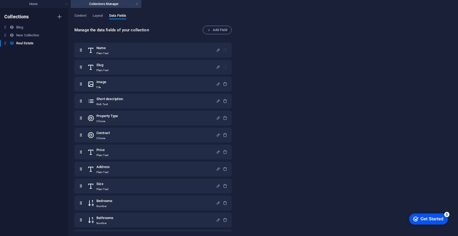
click at [143, 4] on ul "Home Collections Manager" at bounding box center [229, 4] width 458 height 8
click at [139, 5] on h4 "Collections Manager" at bounding box center [106, 4] width 71 height 6
click at [138, 5] on link at bounding box center [136, 4] width 3 height 5
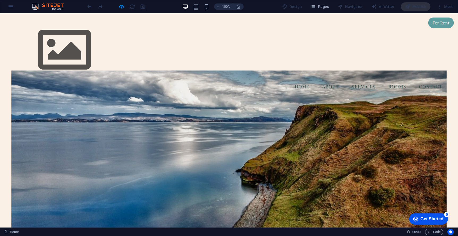
click at [10, 5] on div "100% Design Pages Navigator AI Writer Publish More" at bounding box center [228, 6] width 457 height 13
click at [44, 6] on img at bounding box center [51, 6] width 40 height 6
click at [36, 7] on img at bounding box center [51, 6] width 40 height 6
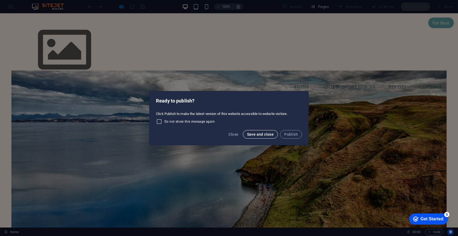
click at [262, 136] on span "Save and close" at bounding box center [260, 134] width 27 height 4
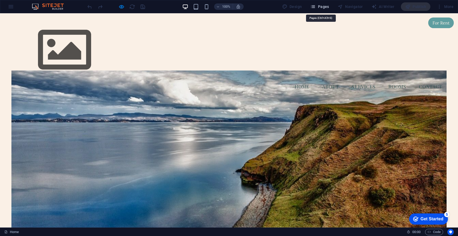
click at [318, 9] on button "Pages" at bounding box center [319, 6] width 23 height 8
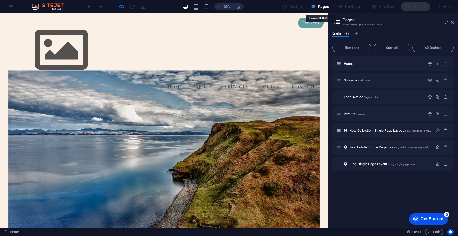
click at [325, 9] on button "Pages" at bounding box center [319, 6] width 23 height 8
click at [450, 22] on icon at bounding box center [451, 22] width 3 height 4
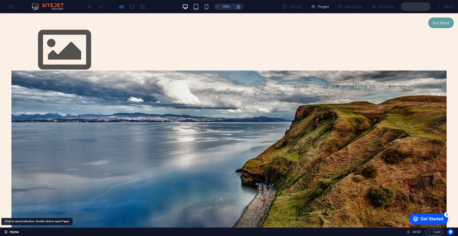
click at [19, 230] on link "Home" at bounding box center [11, 232] width 15 height 6
click at [15, 231] on link "Home" at bounding box center [11, 232] width 15 height 6
click at [11, 7] on div "100% Design Pages Navigator AI Writer Publish More" at bounding box center [228, 6] width 457 height 13
click at [88, 5] on div at bounding box center [115, 6] width 59 height 8
click at [89, 6] on div at bounding box center [115, 6] width 59 height 8
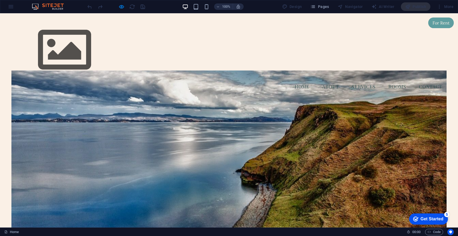
click at [58, 7] on img at bounding box center [51, 6] width 40 height 6
click at [5, 10] on div "100% Design Pages Navigator AI Writer Publish More" at bounding box center [228, 6] width 457 height 13
click at [9, 8] on div "100% Design Pages Navigator AI Writer Publish More" at bounding box center [228, 6] width 457 height 13
